Goal: Task Accomplishment & Management: Use online tool/utility

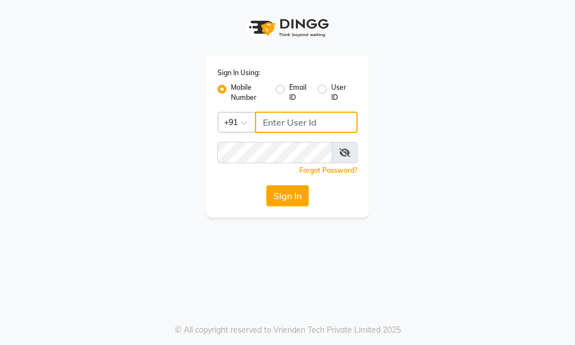
type input "9257054180"
click at [278, 193] on button "Sign In" at bounding box center [287, 195] width 43 height 21
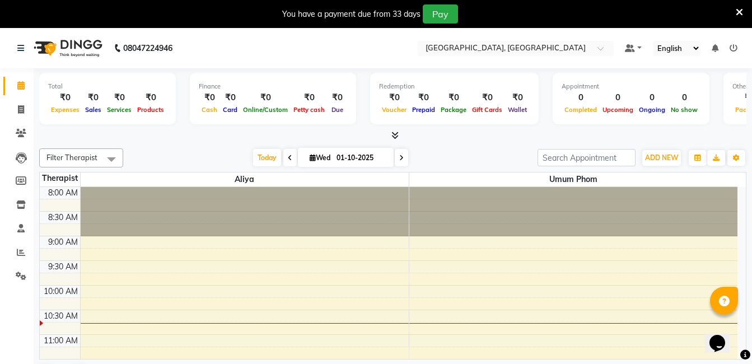
click at [574, 12] on icon at bounding box center [739, 12] width 7 height 10
